Goal: Task Accomplishment & Management: Manage account settings

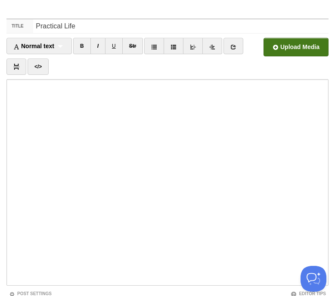
click at [304, 47] on input "file" at bounding box center [36, 50] width 652 height 44
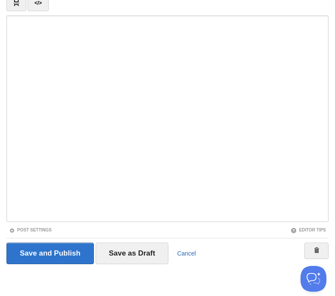
click at [189, 256] on link "Cancel" at bounding box center [186, 253] width 19 height 7
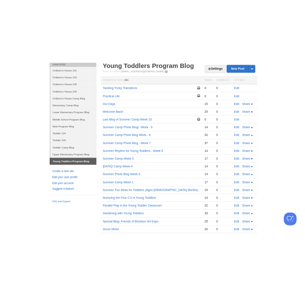
scroll to position [33, 0]
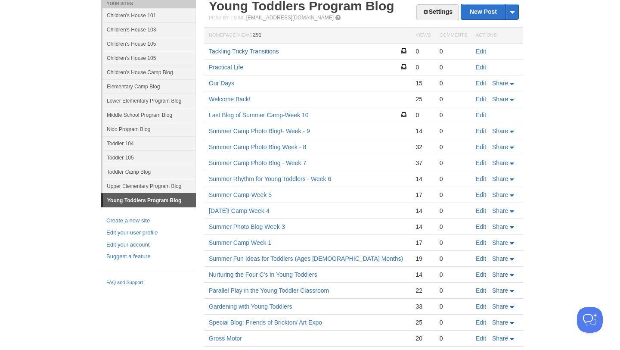
click at [273, 50] on link "Tackling Tricky Transitions" at bounding box center [244, 51] width 70 height 7
click at [262, 52] on link "Tackling Tricky Transitions" at bounding box center [244, 51] width 70 height 7
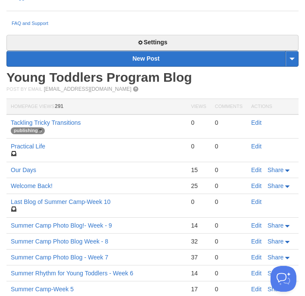
scroll to position [291, 0]
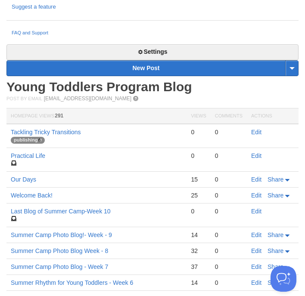
scroll to position [284, 0]
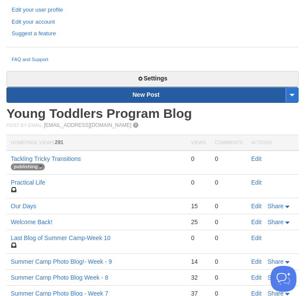
scroll to position [259, 0]
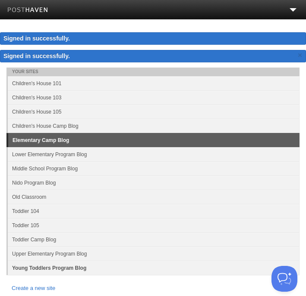
click at [64, 267] on link "Young Toddlers Program Blog" at bounding box center [153, 268] width 291 height 14
